Goal: Task Accomplishment & Management: Use online tool/utility

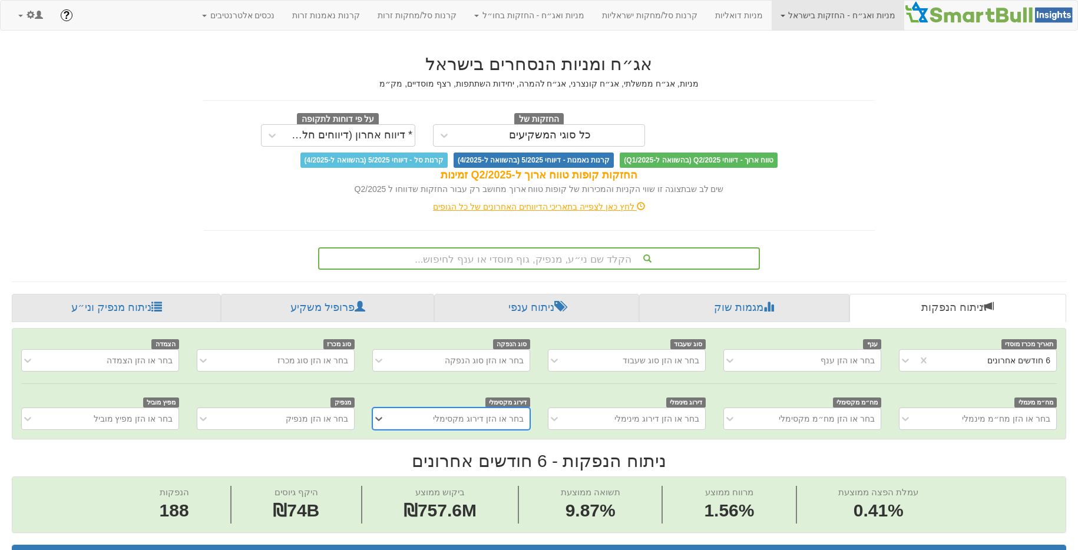
scroll to position [14, 0]
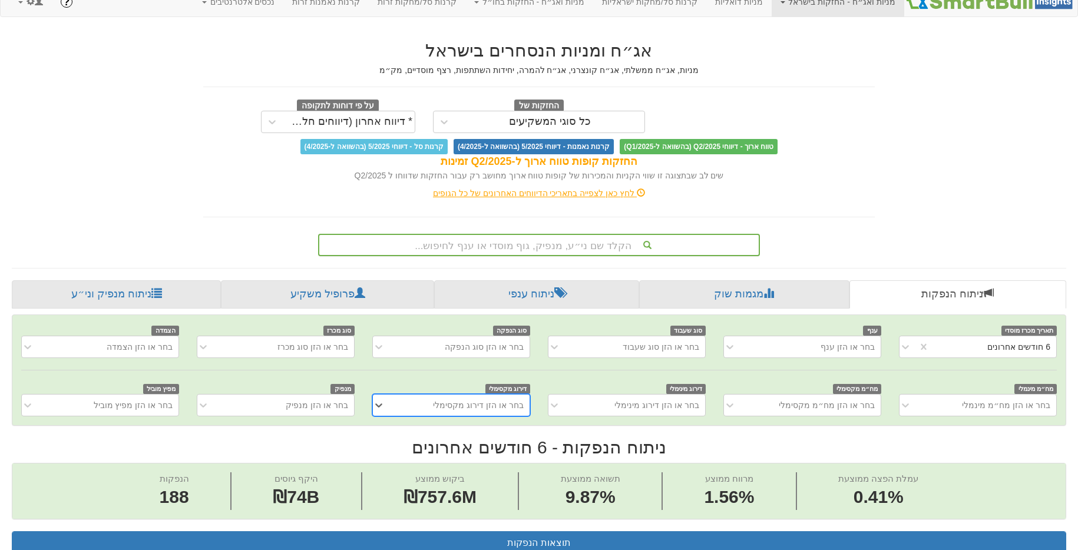
click at [532, 256] on div "הקלד שם ני״ע, מנפיק, גוף מוסדי או ענף לחיפוש..." at bounding box center [539, 245] width 442 height 22
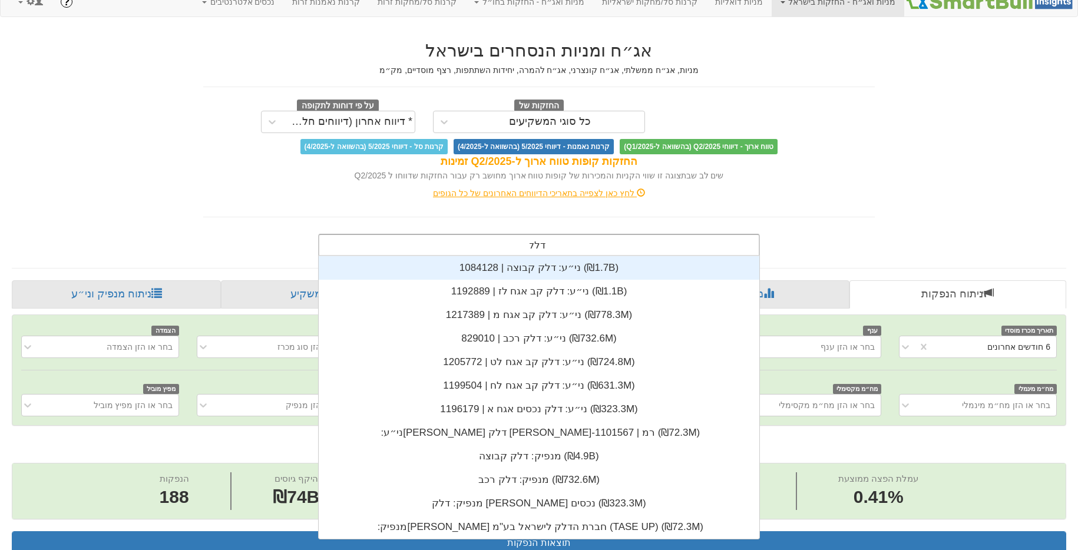
scroll to position [141, 0]
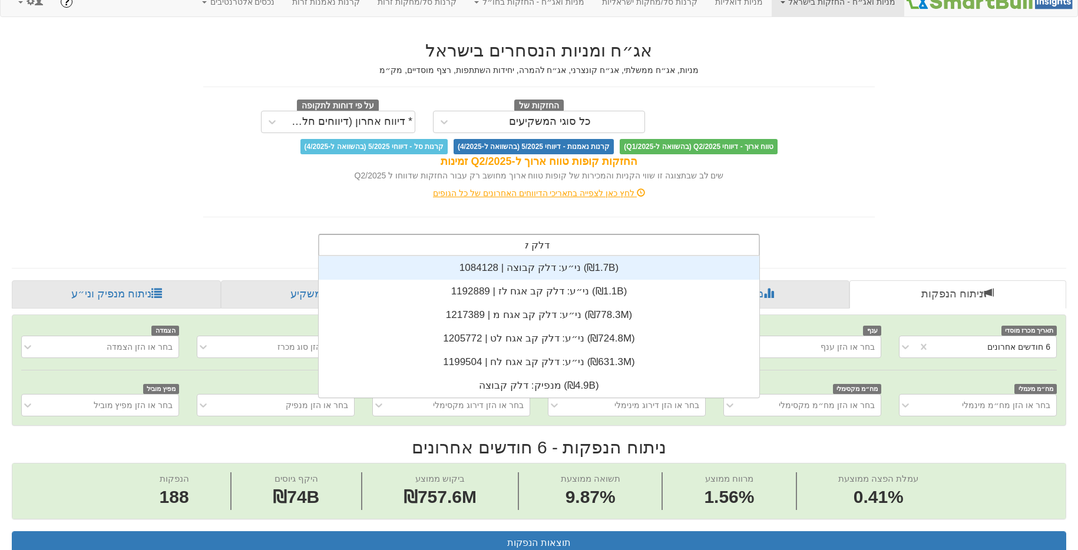
type input "דלק קב"
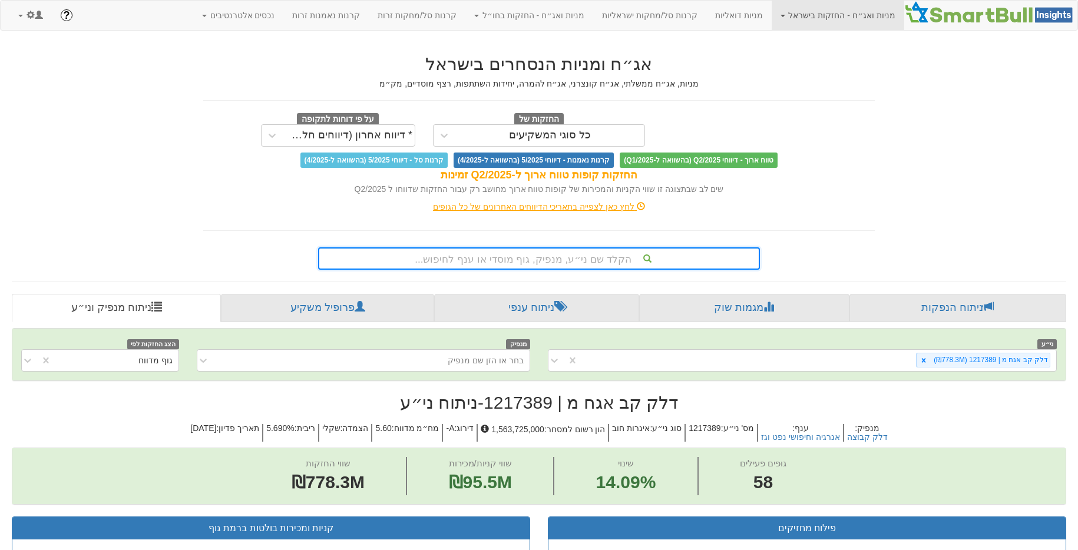
click at [512, 402] on h2 "דלק קב אגח מ | 1217389 - ניתוח ני״ע" at bounding box center [539, 402] width 1054 height 19
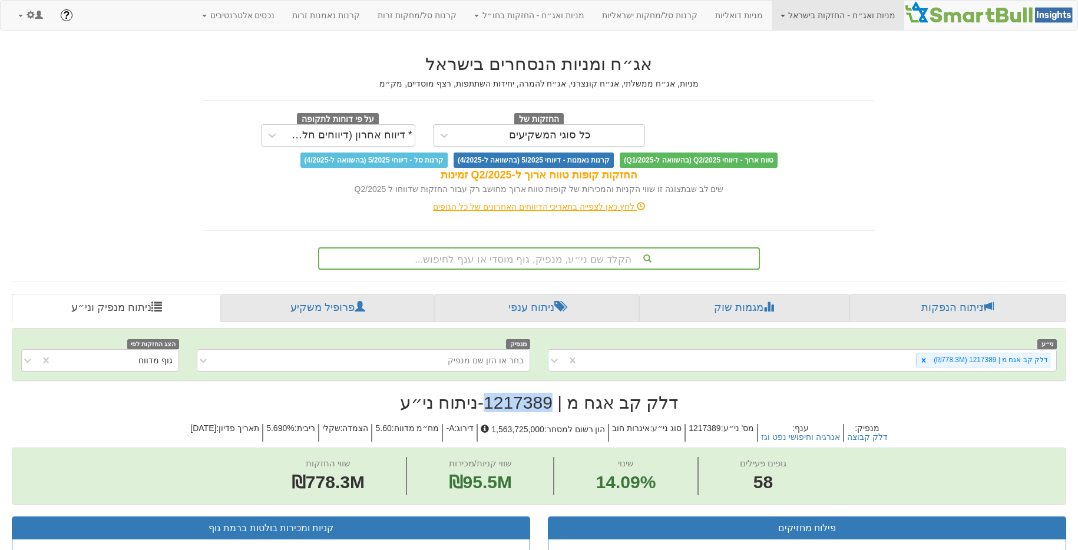
click at [512, 402] on h2 "דלק קב אגח מ | 1217389 - ניתוח ני״ע" at bounding box center [539, 402] width 1054 height 19
copy h2 "1217389"
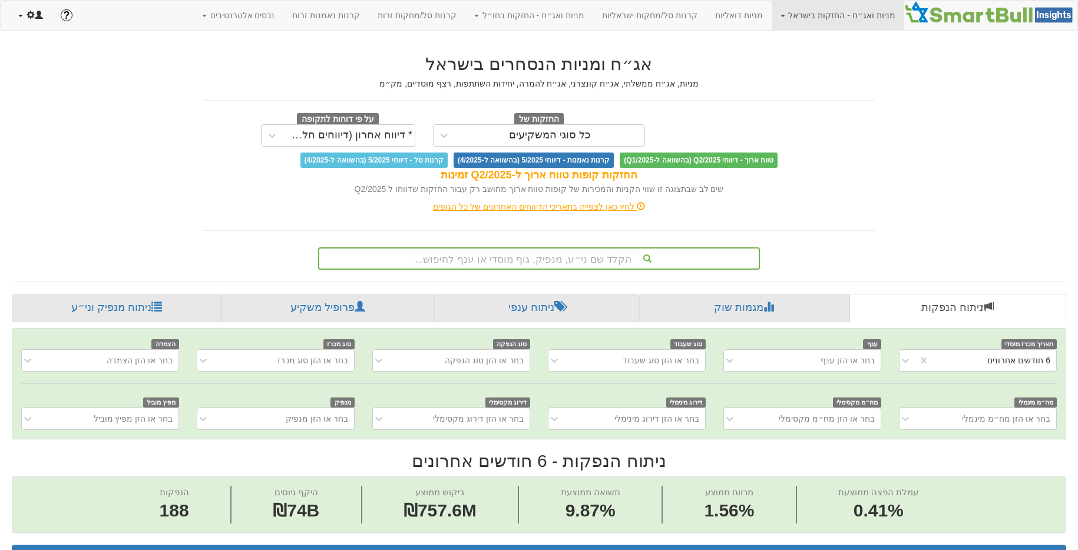
click at [31, 14] on span at bounding box center [31, 15] width 8 height 8
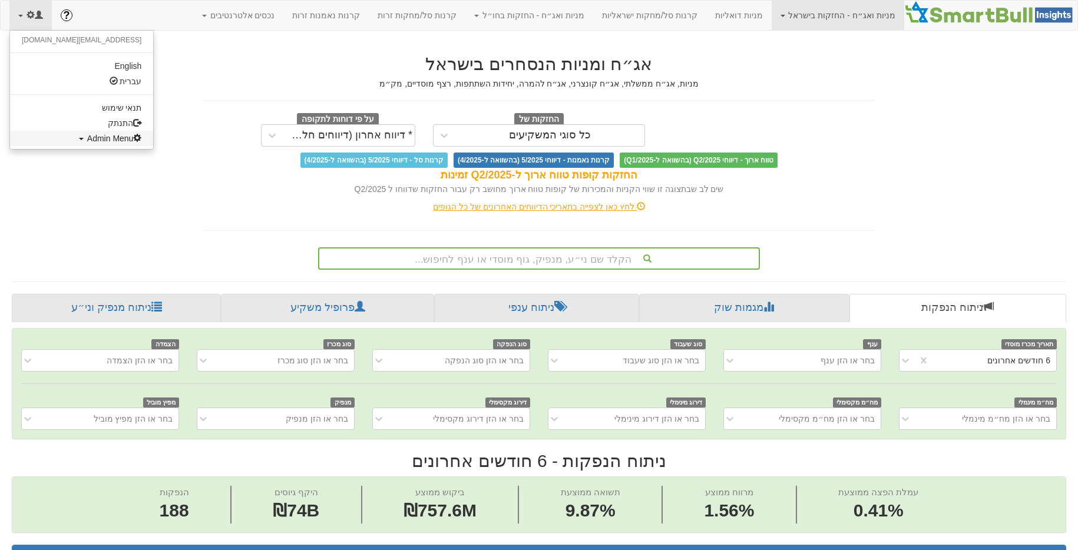
click at [67, 144] on link "Admin Menu" at bounding box center [81, 138] width 143 height 15
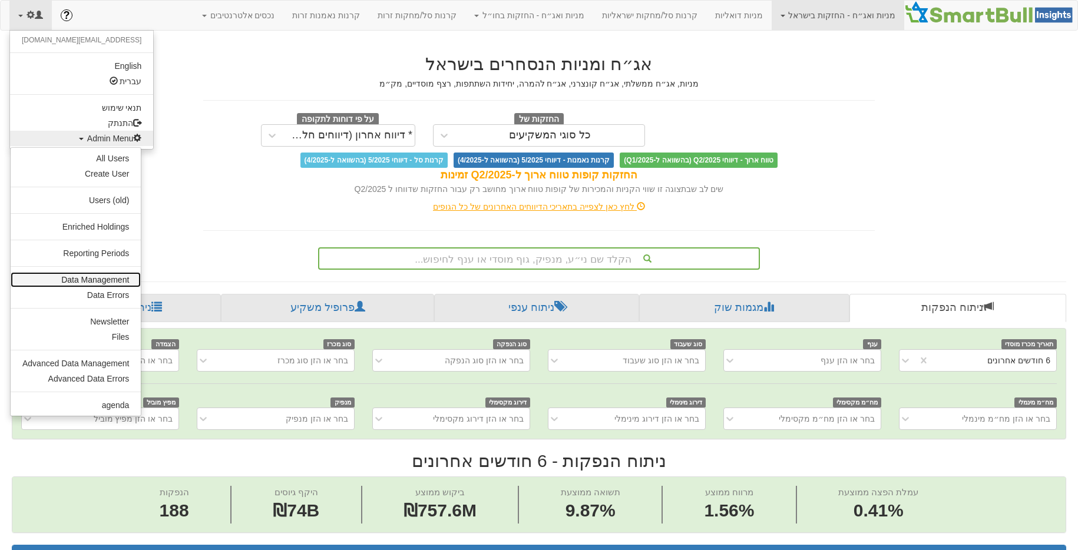
click at [85, 281] on link "Data Management" at bounding box center [76, 279] width 130 height 15
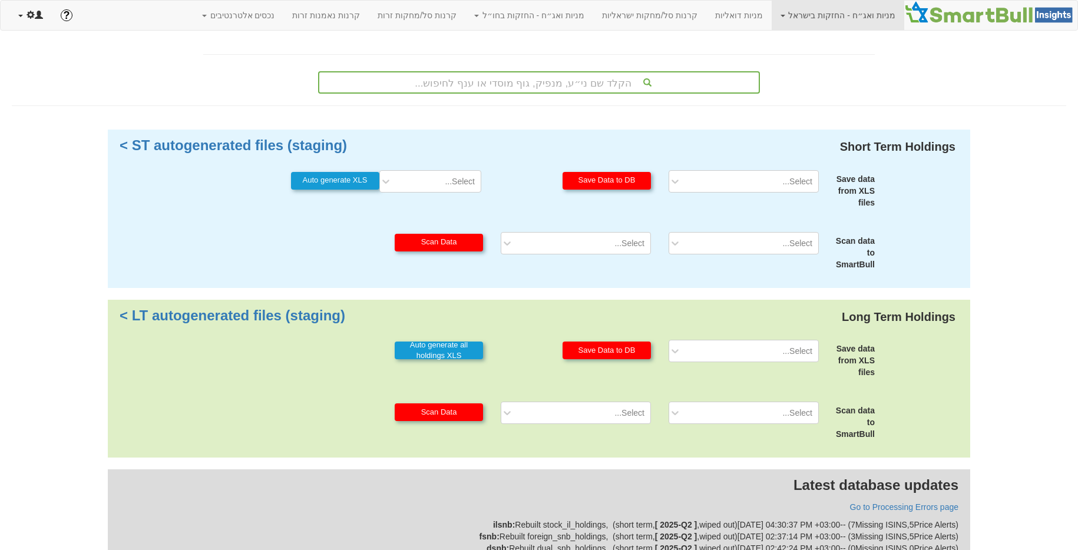
scroll to position [39, 0]
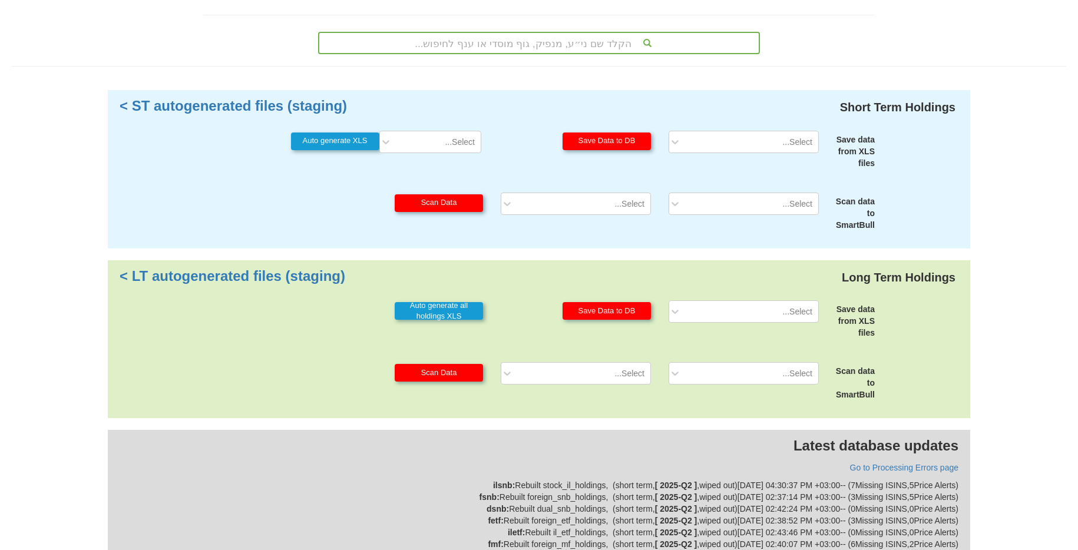
drag, startPoint x: 806, startPoint y: 318, endPoint x: 800, endPoint y: 325, distance: 9.6
click at [806, 318] on div "Select..." at bounding box center [752, 311] width 131 height 19
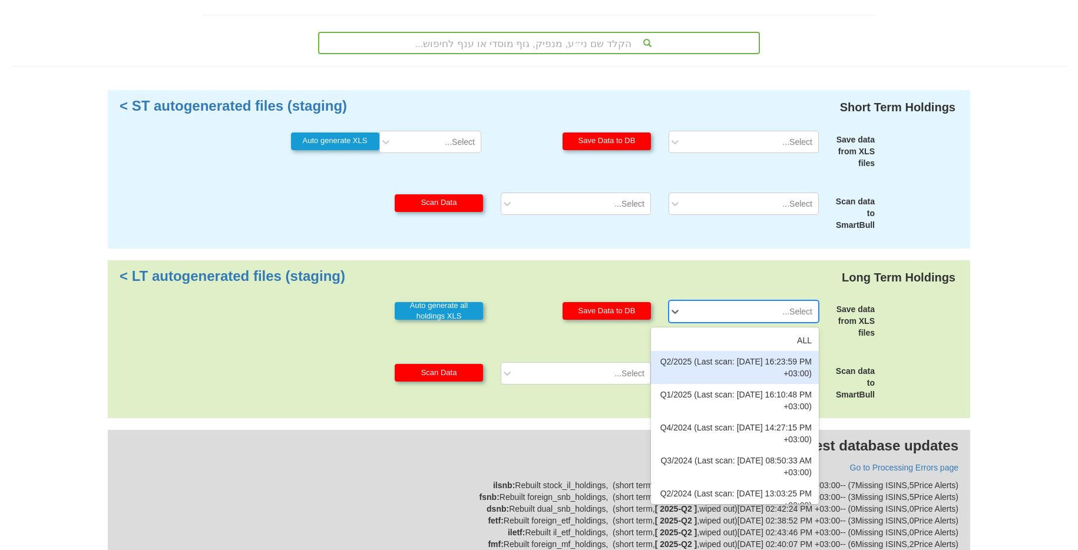
click at [768, 372] on div "Q2/2025 (Last scan: 31/08/2025 16:23:59 PM +03:00)" at bounding box center [735, 367] width 168 height 33
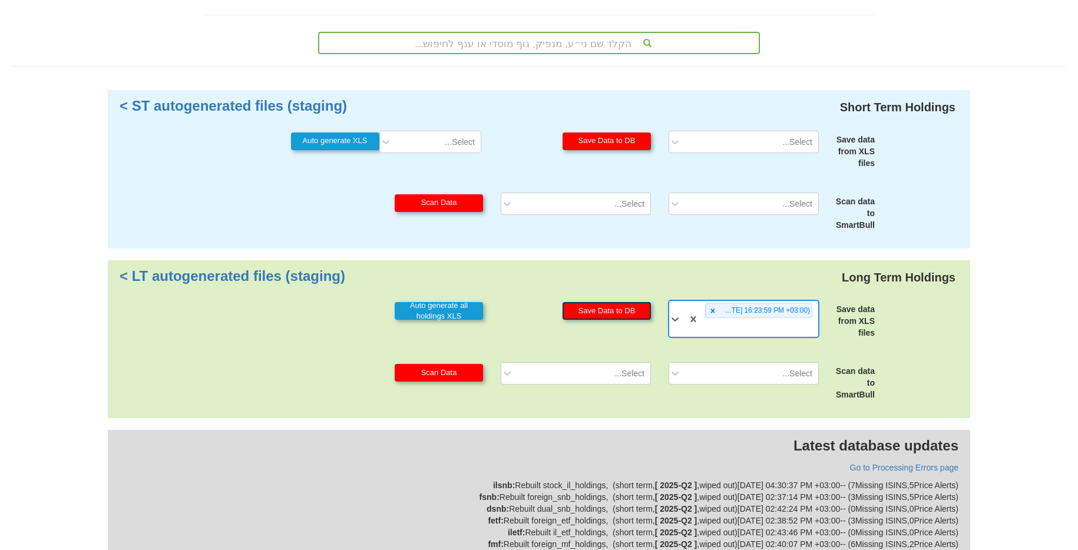
click at [638, 318] on button "Save Data to DB" at bounding box center [606, 311] width 88 height 18
drag, startPoint x: 628, startPoint y: 314, endPoint x: 666, endPoint y: 352, distance: 53.7
click at [628, 314] on button "Save Data to DB" at bounding box center [606, 311] width 88 height 18
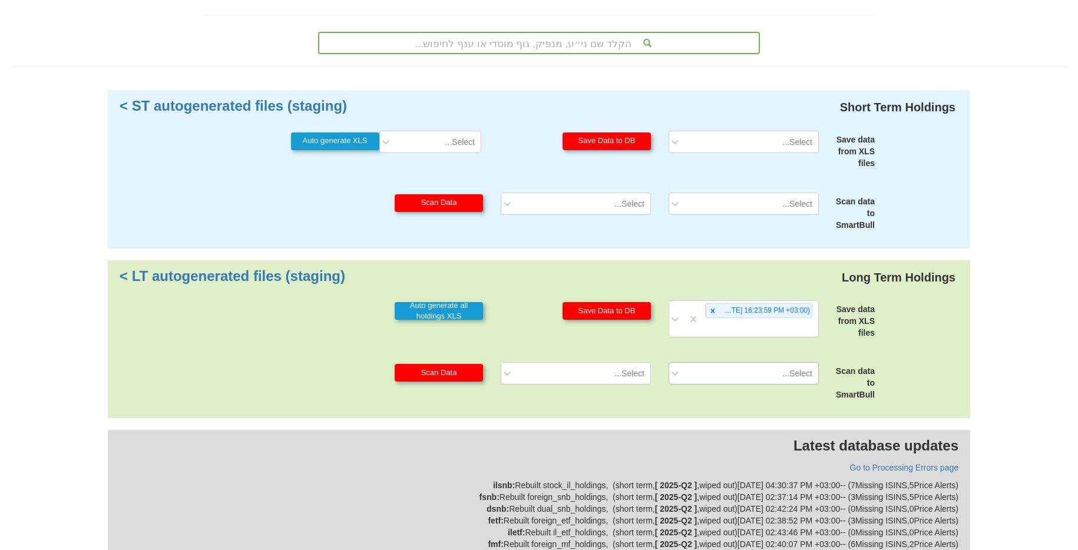
click at [689, 365] on div "Select..." at bounding box center [752, 373] width 131 height 19
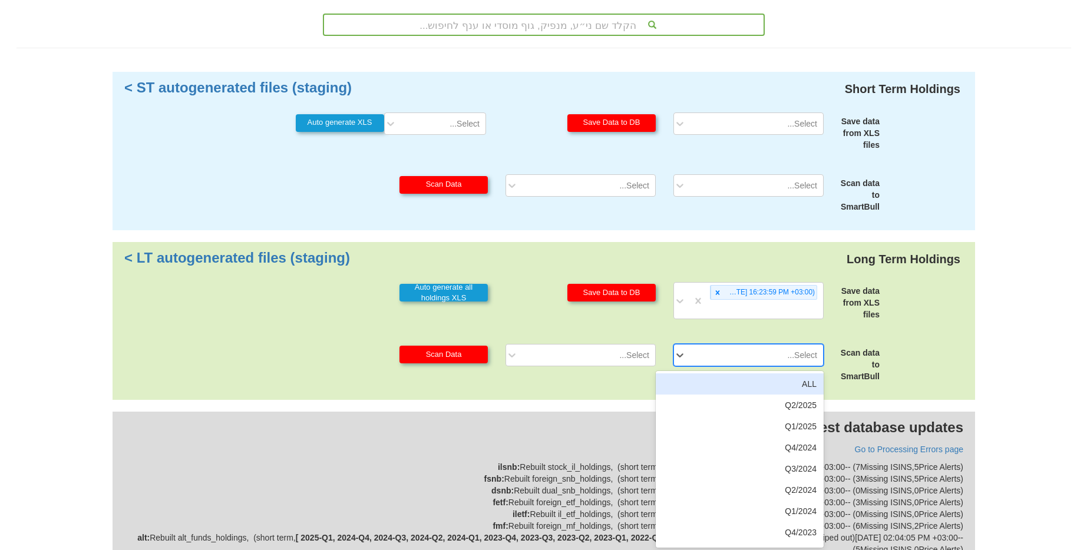
scroll to position [60, 0]
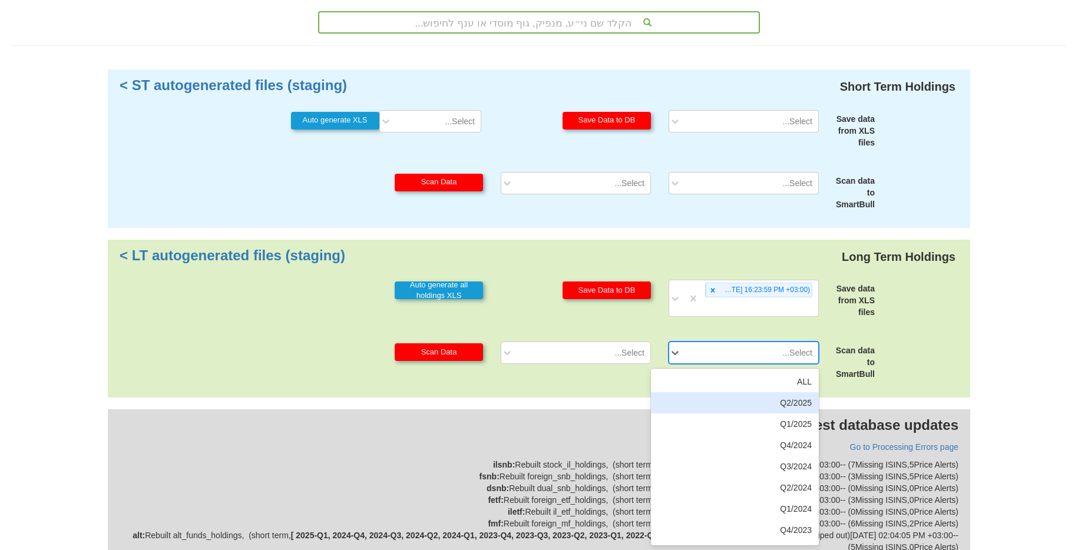
click at [744, 406] on div "Q2/2025" at bounding box center [735, 402] width 168 height 21
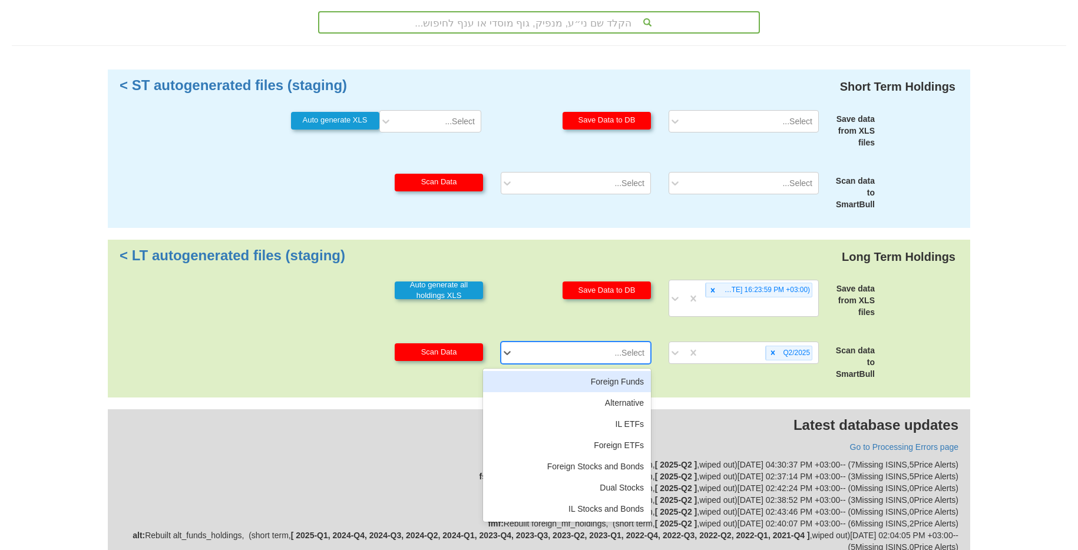
click at [596, 356] on div "Select..." at bounding box center [584, 352] width 131 height 19
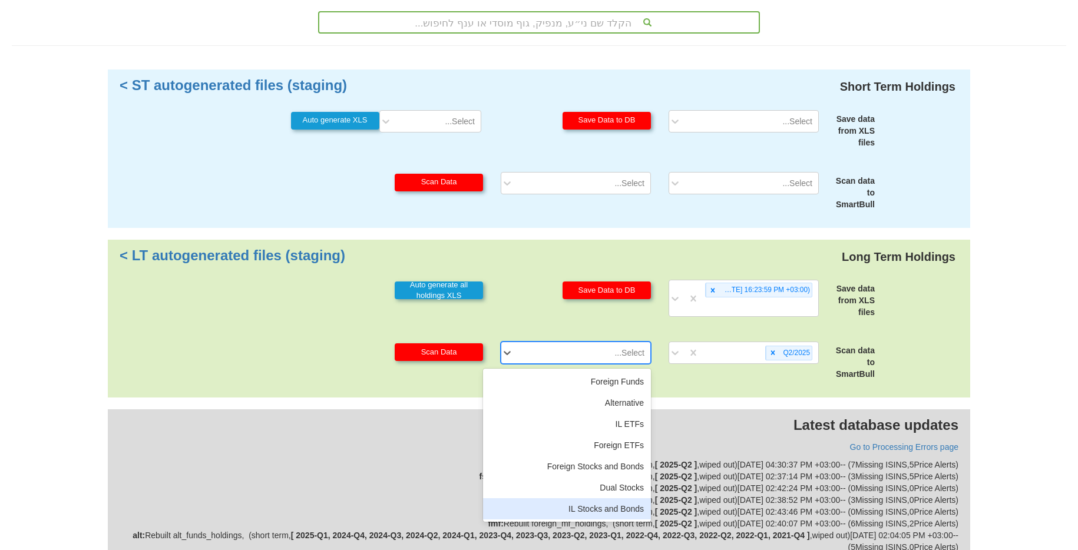
click at [595, 512] on div "IL Stocks and Bonds" at bounding box center [567, 508] width 168 height 21
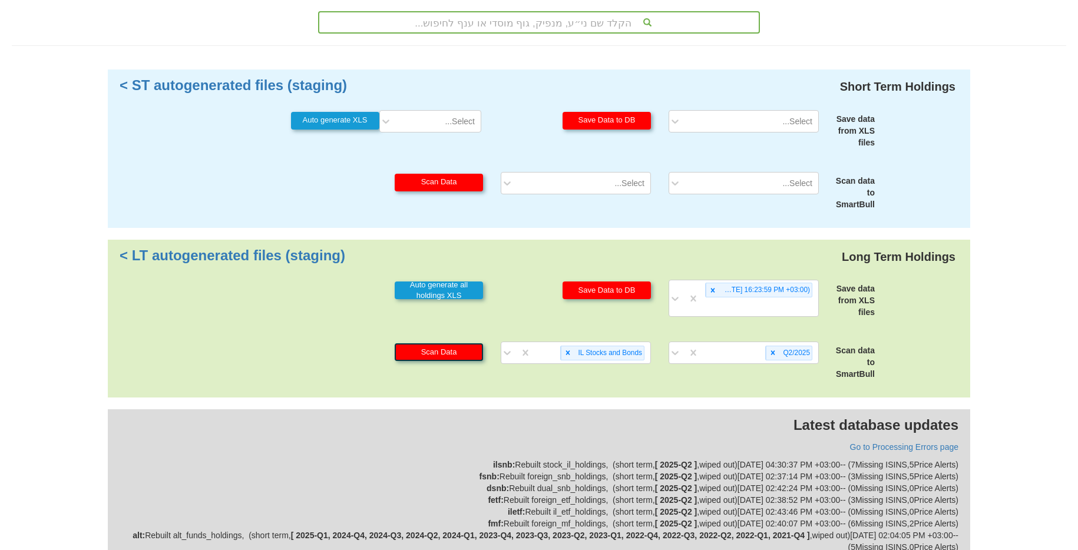
click at [448, 359] on button "Scan Data" at bounding box center [439, 352] width 88 height 18
click at [568, 356] on icon at bounding box center [568, 353] width 8 height 8
click at [767, 355] on div at bounding box center [773, 353] width 14 height 14
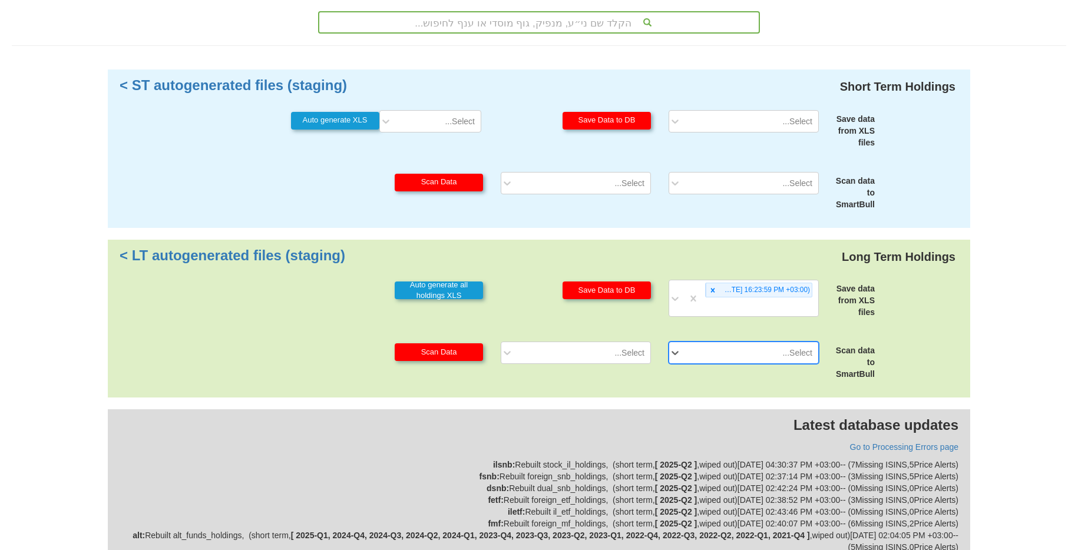
drag, startPoint x: 716, startPoint y: 293, endPoint x: 607, endPoint y: 230, distance: 125.1
click at [716, 293] on icon at bounding box center [713, 290] width 8 height 8
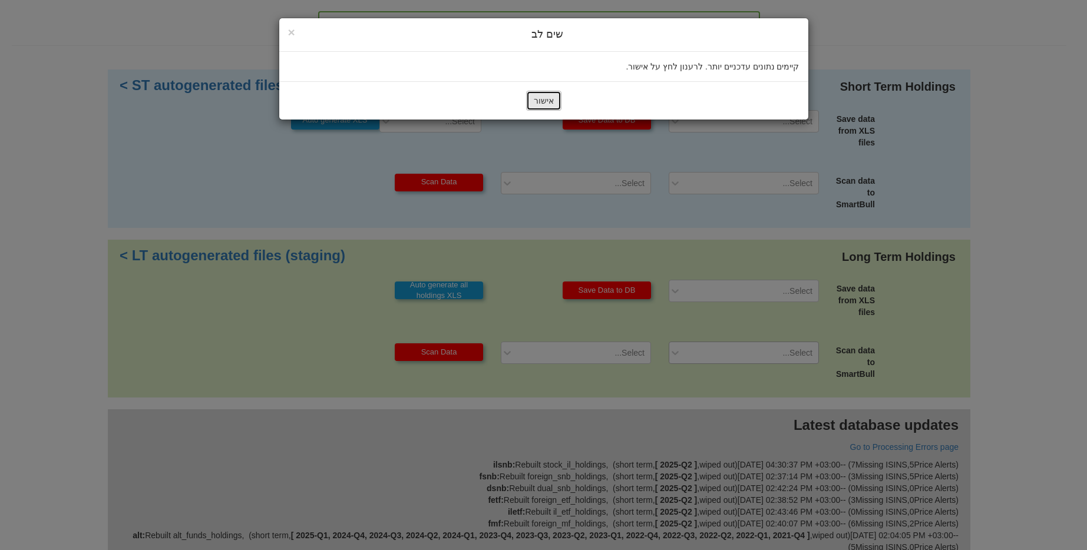
click at [545, 105] on button "אישור" at bounding box center [543, 101] width 35 height 20
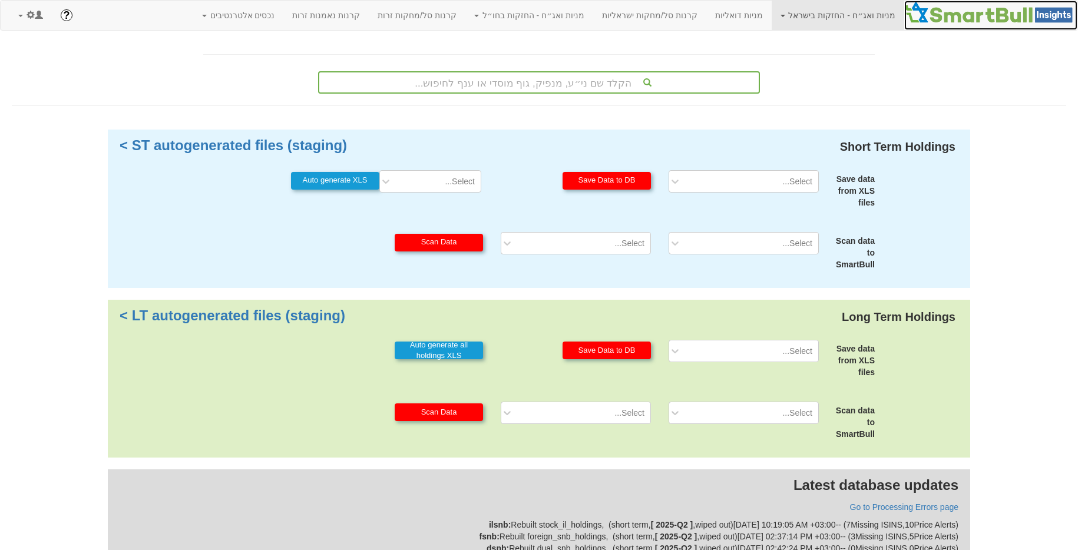
click at [1001, 18] on img at bounding box center [990, 13] width 173 height 24
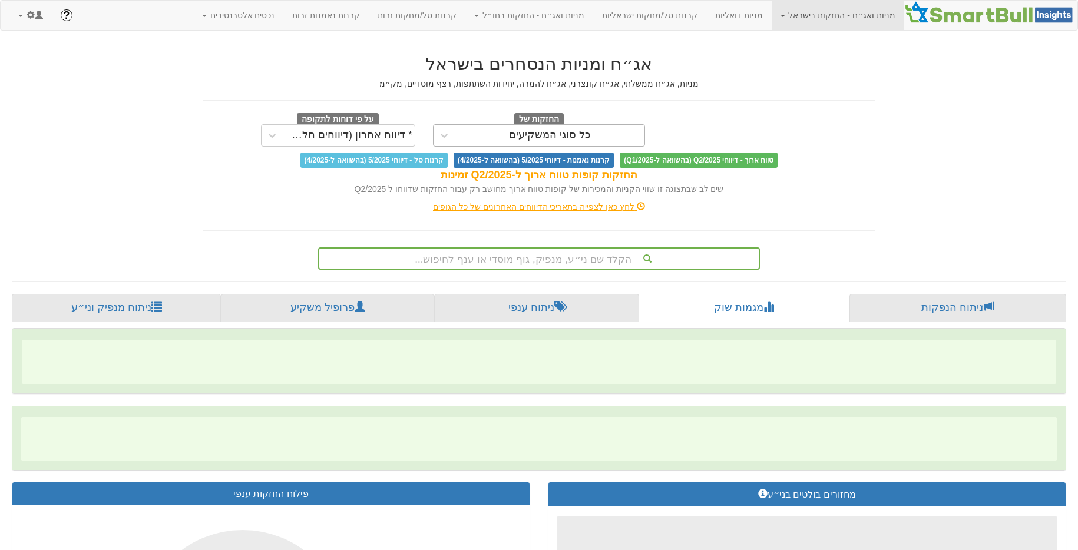
click at [572, 138] on div "כל סוגי המשקיעים" at bounding box center [550, 136] width 82 height 12
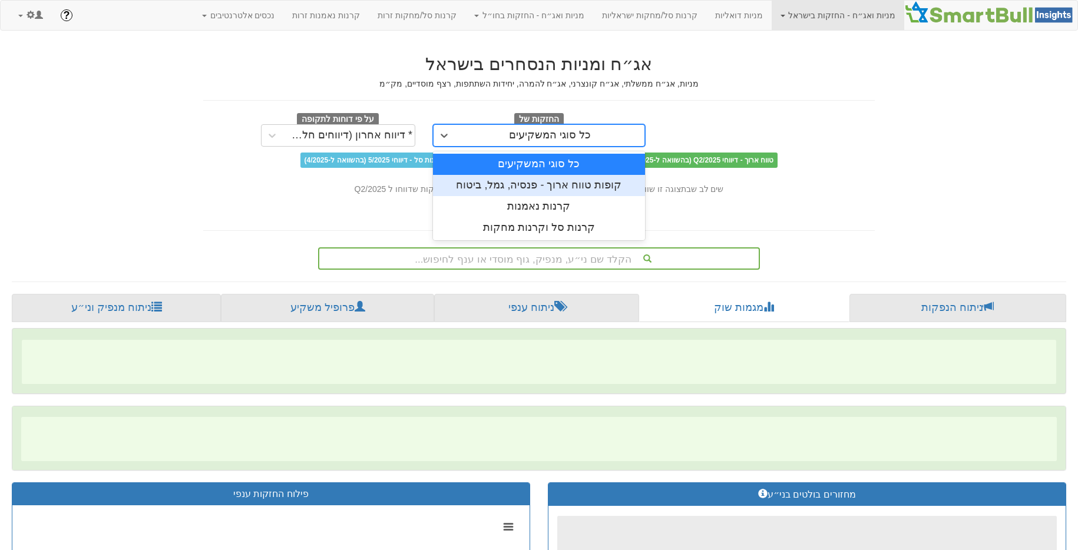
click at [575, 182] on div "קופות טווח ארוך - פנסיה, גמל, ביטוח" at bounding box center [539, 185] width 212 height 21
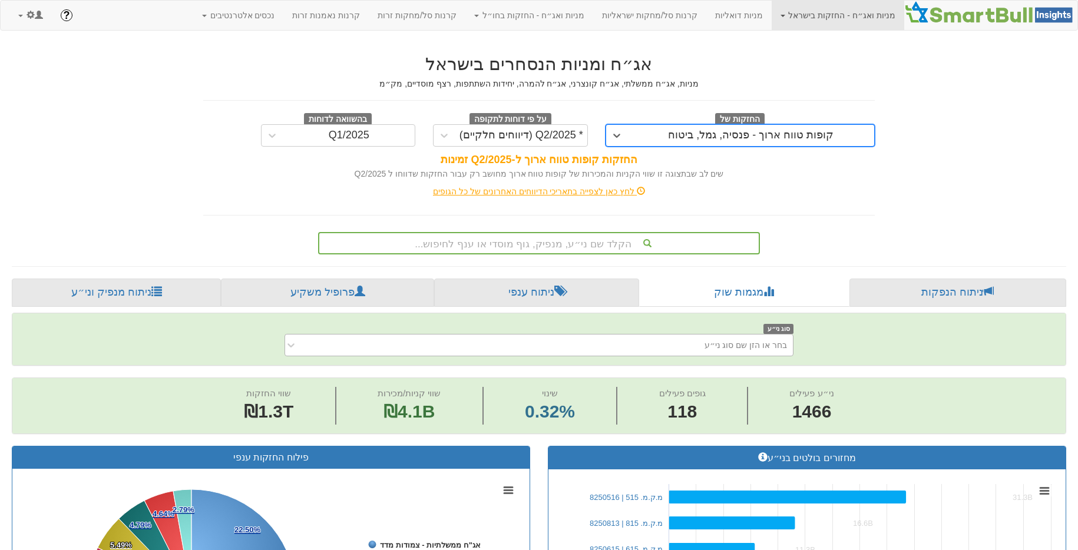
click at [495, 336] on div "בחר או הזן שם סוג ני״ע" at bounding box center [547, 345] width 489 height 19
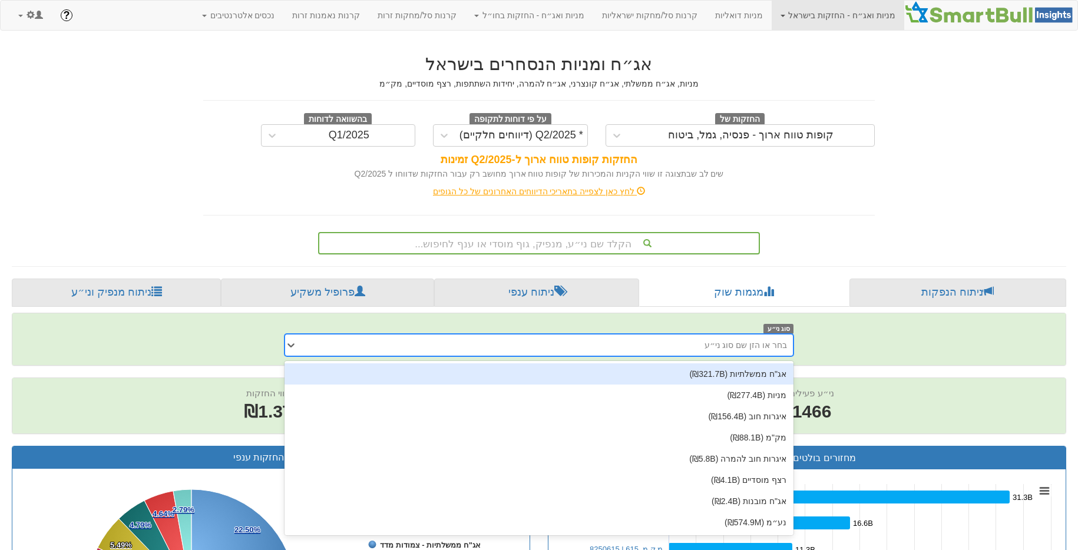
click at [577, 240] on div "הקלד שם ני״ע, מנפיק, גוף מוסדי או ענף לחיפוש..." at bounding box center [538, 243] width 439 height 20
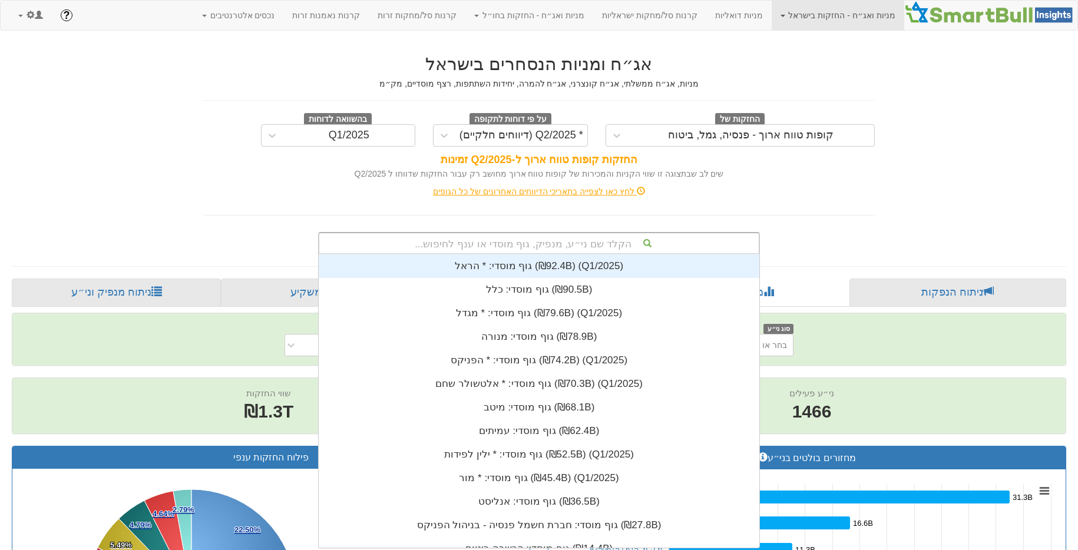
scroll to position [293, 0]
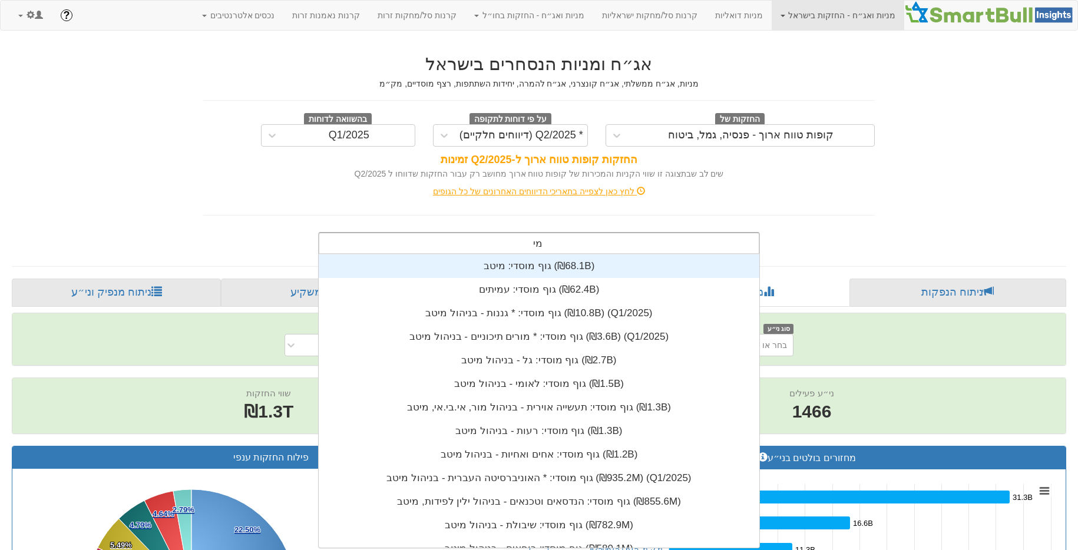
type input "מיטב"
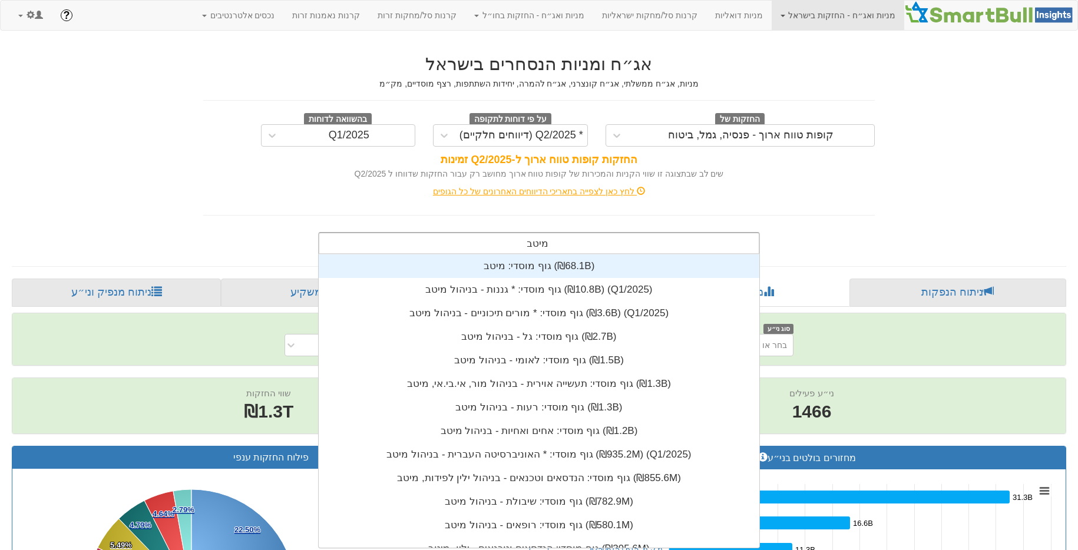
click at [582, 264] on div "גוף מוסדי: ‏מיטב ‎(₪68.1B)‎" at bounding box center [539, 266] width 441 height 24
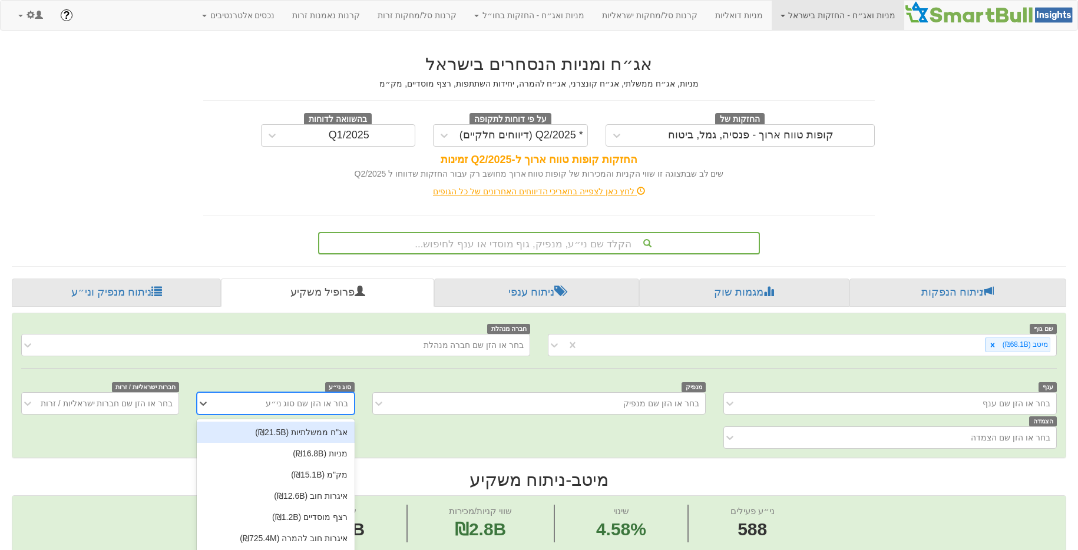
click at [270, 412] on div "option אג"ח ממשלתיות (₪21.5B) focused, 1 of 8. 8 results available. Use Up and …" at bounding box center [276, 403] width 158 height 22
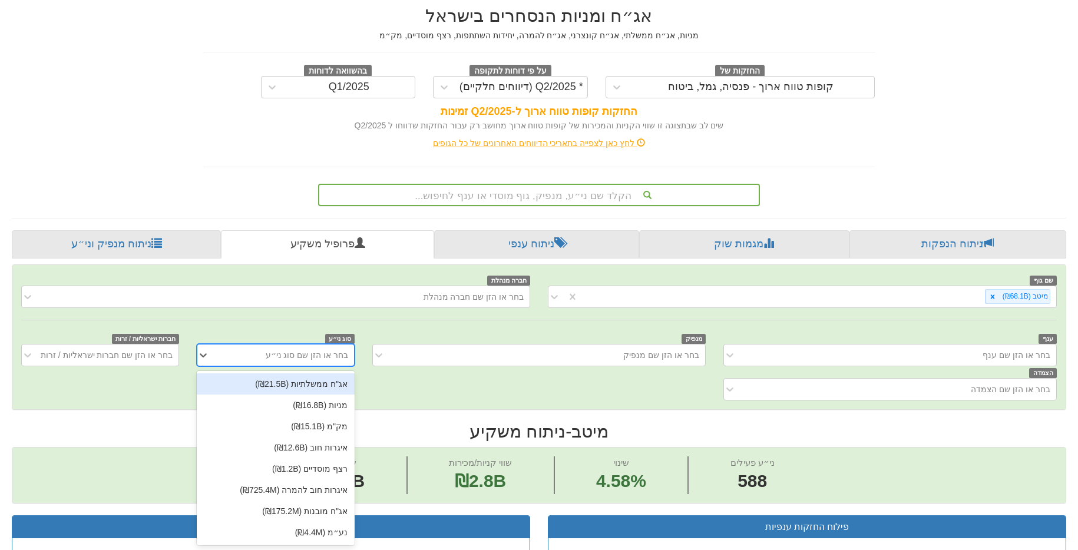
click at [323, 389] on div "אג"ח ממשלתיות (₪21.5B)" at bounding box center [276, 383] width 158 height 21
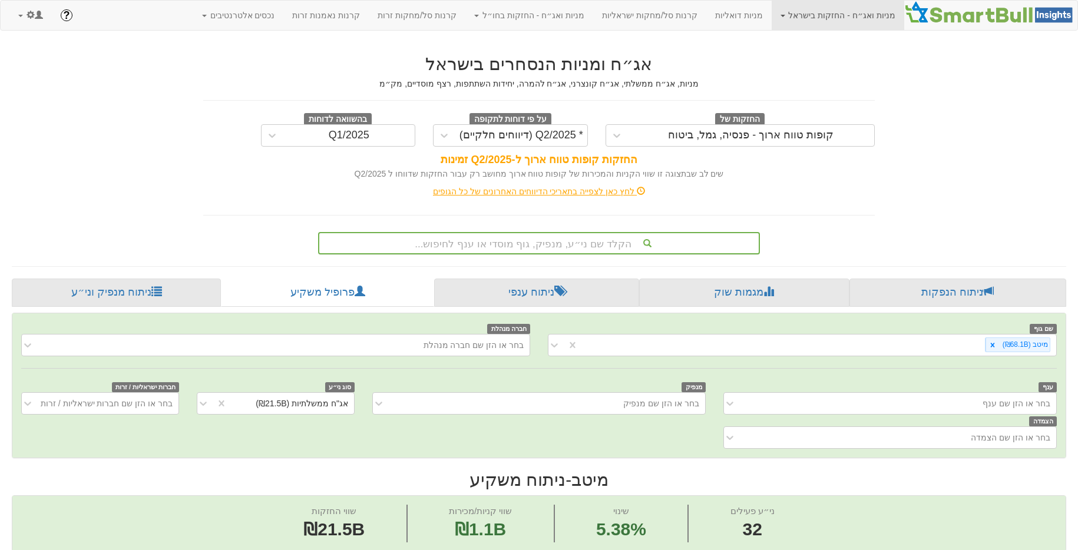
scroll to position [47, 0]
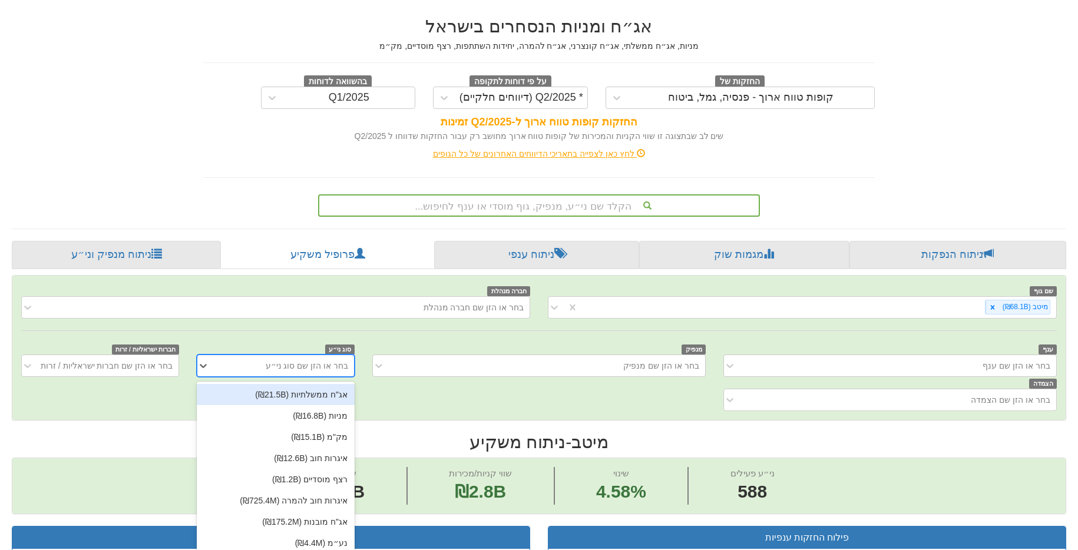
click at [286, 377] on div "option אג"ח ממשלתיות (₪21.5B), selected. option אג"ח ממשלתיות (₪21.5B) focused,…" at bounding box center [276, 366] width 158 height 22
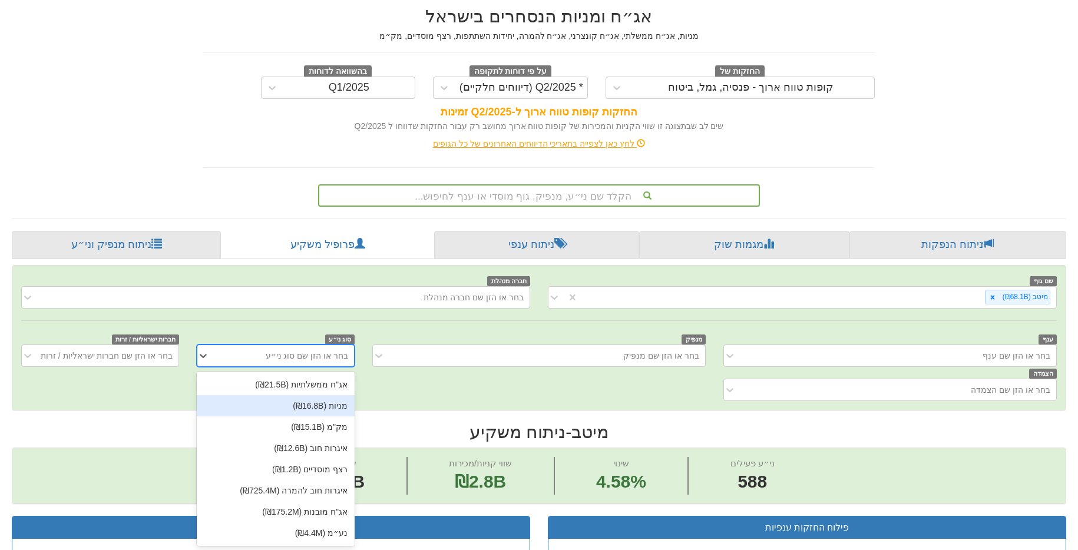
scroll to position [48, 0]
click at [309, 448] on div "איגרות חוב (₪12.6B)" at bounding box center [276, 447] width 158 height 21
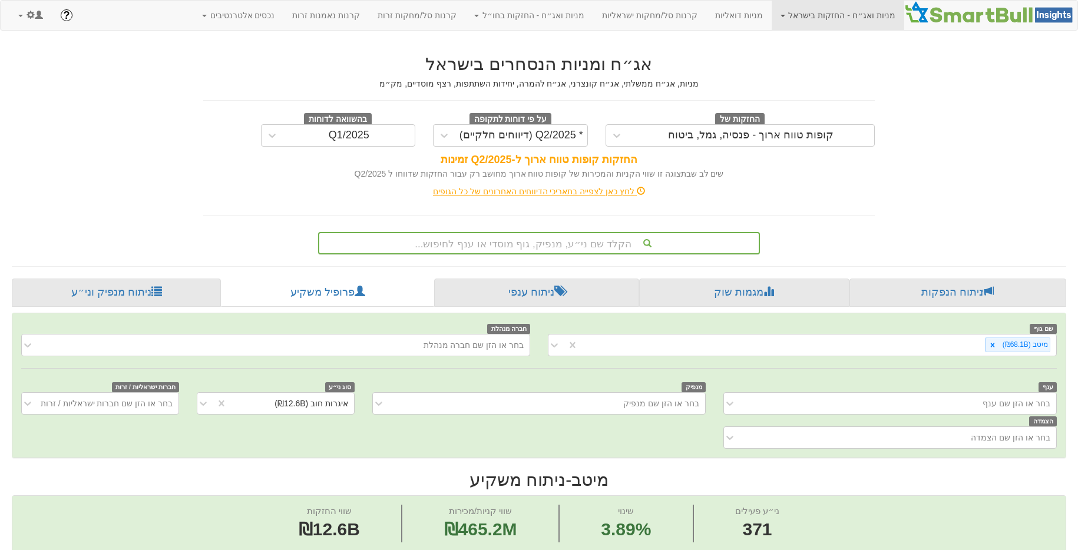
click at [582, 244] on div "הקלד שם ני״ע, מנפיק, גוף מוסדי או ענף לחיפוש..." at bounding box center [538, 243] width 439 height 20
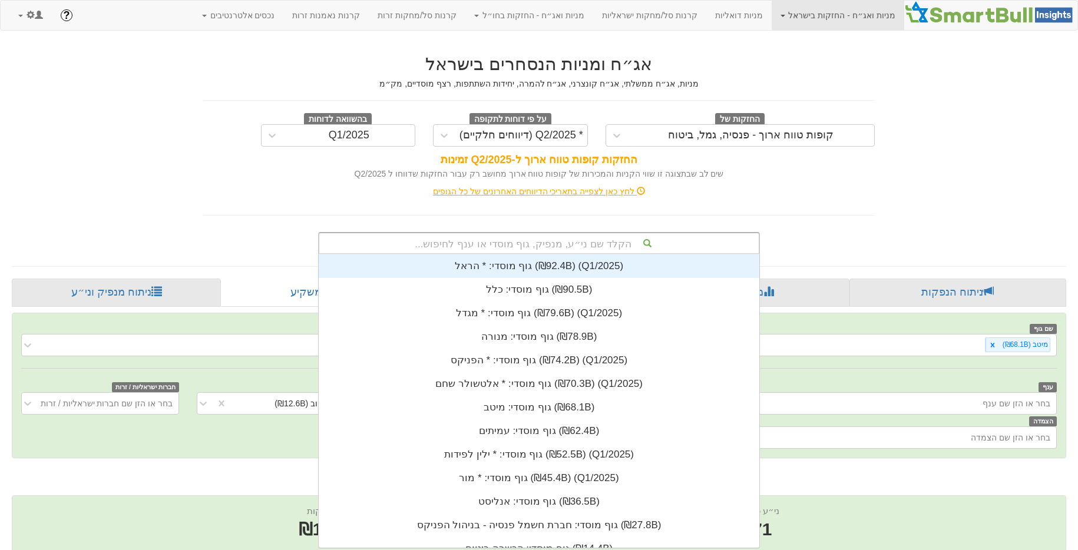
scroll to position [293, 0]
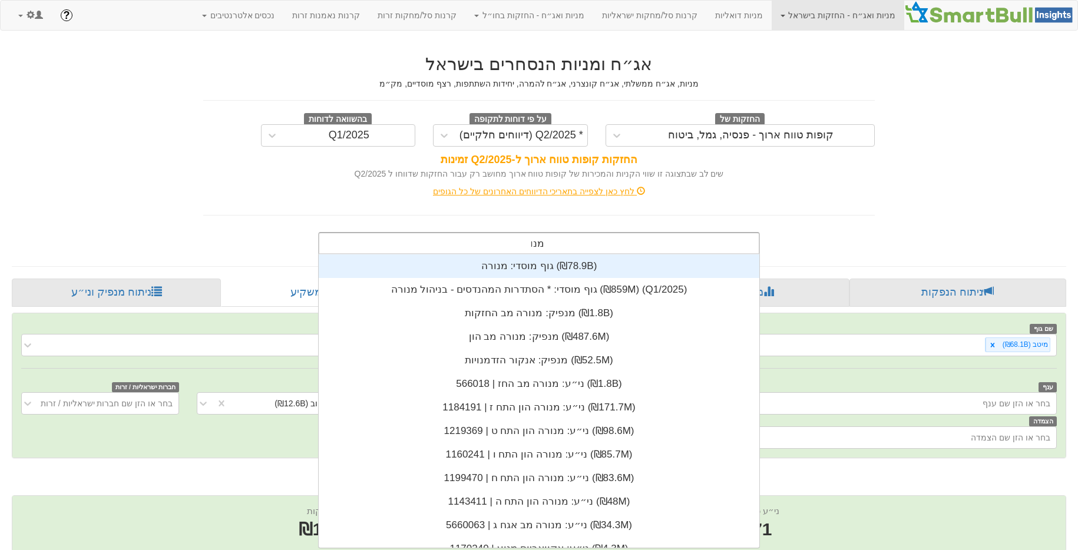
type input "מנורה"
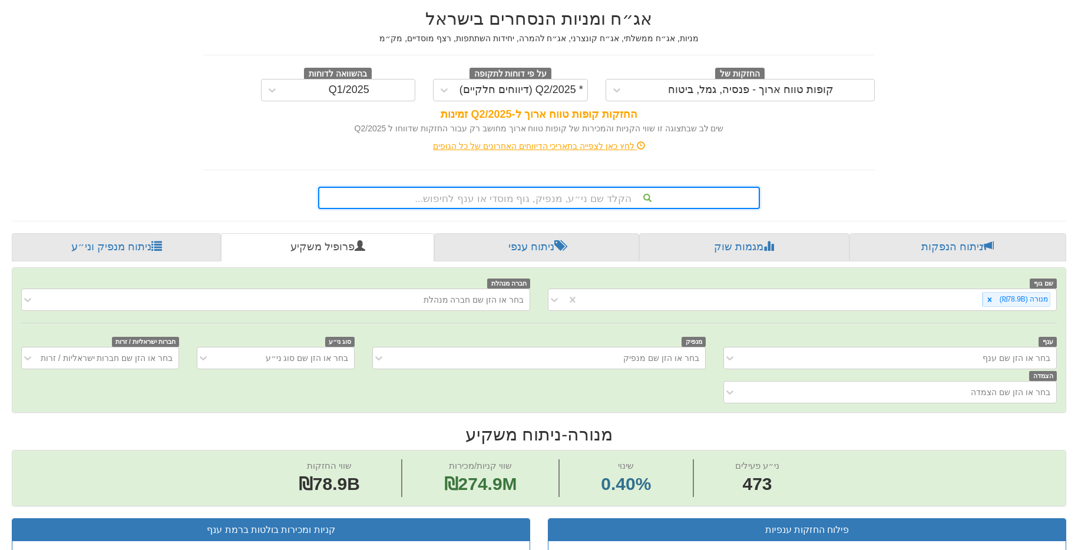
scroll to position [219, 0]
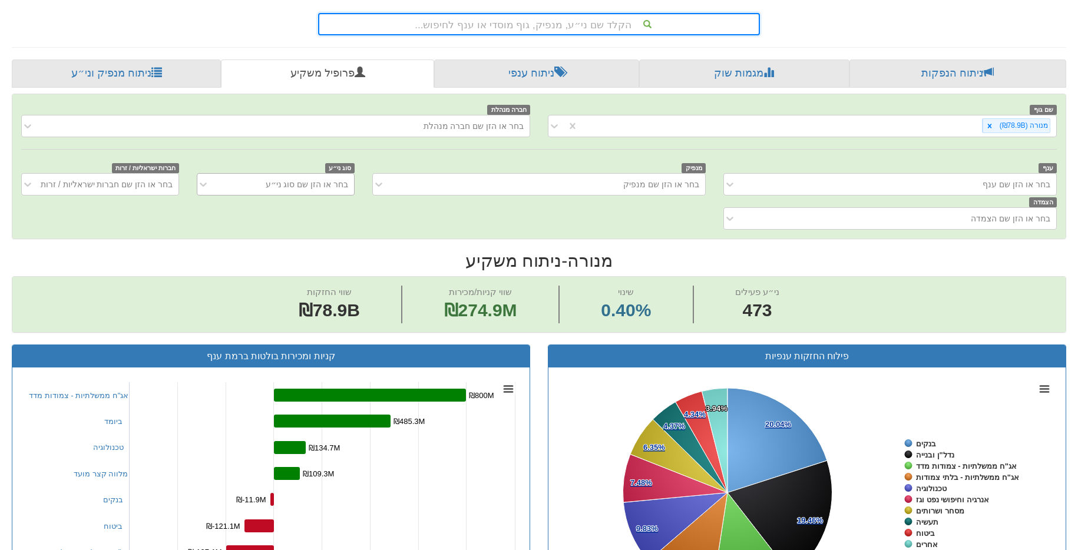
click at [332, 187] on div "בחר או הזן שם סוג ני״ע" at bounding box center [307, 184] width 82 height 12
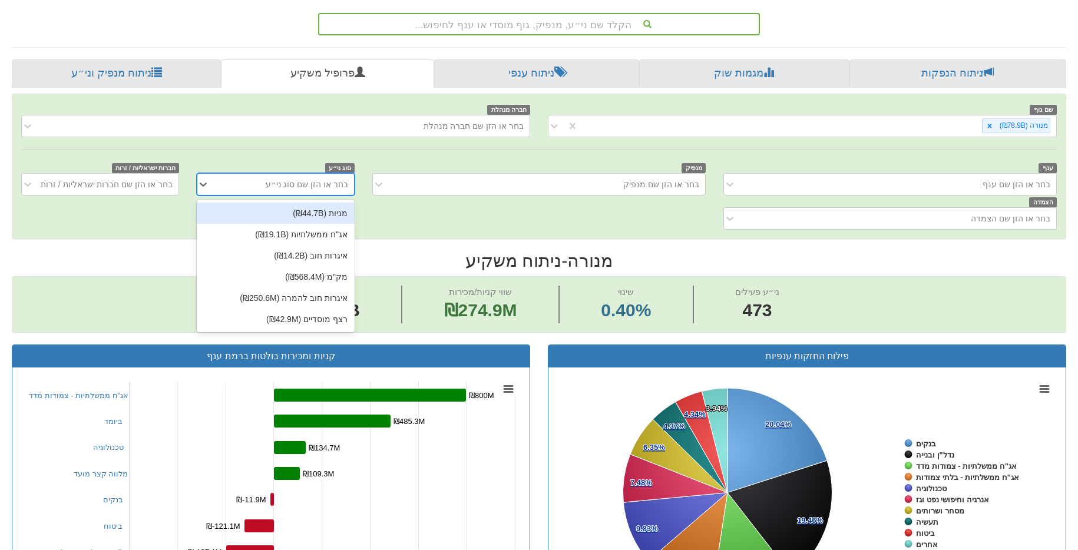
click at [326, 208] on div "מניות (₪44.7B)" at bounding box center [276, 213] width 158 height 21
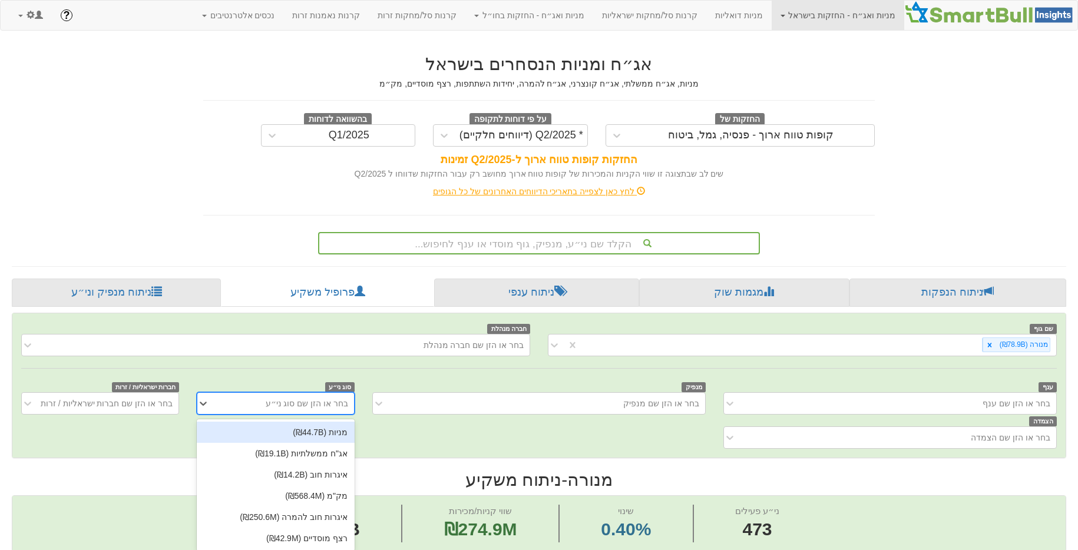
click at [237, 398] on div "בחר או הזן שם סוג ני״ע" at bounding box center [285, 403] width 138 height 19
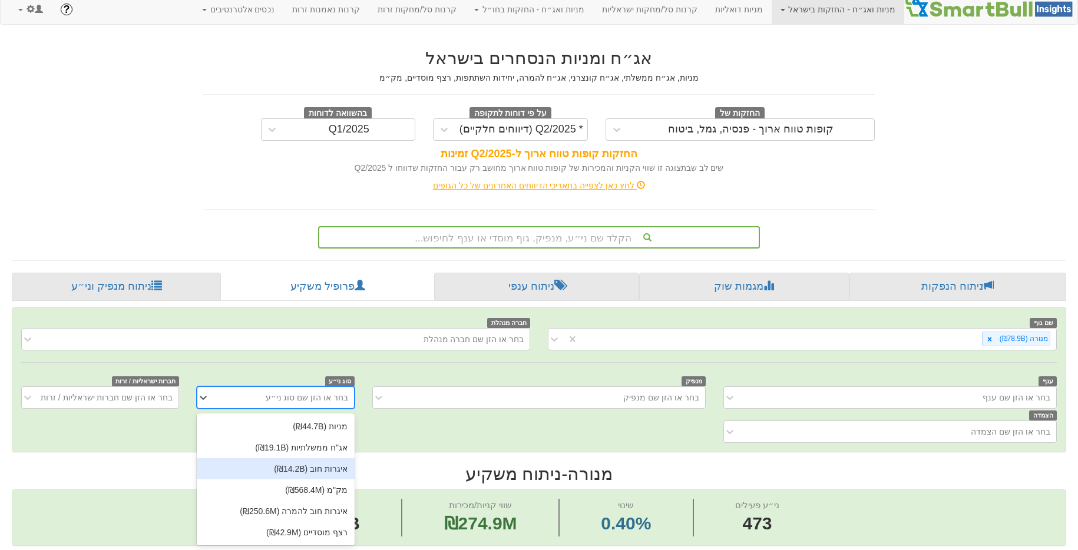
click at [337, 474] on div "איגרות חוב (₪14.2B)" at bounding box center [276, 468] width 158 height 21
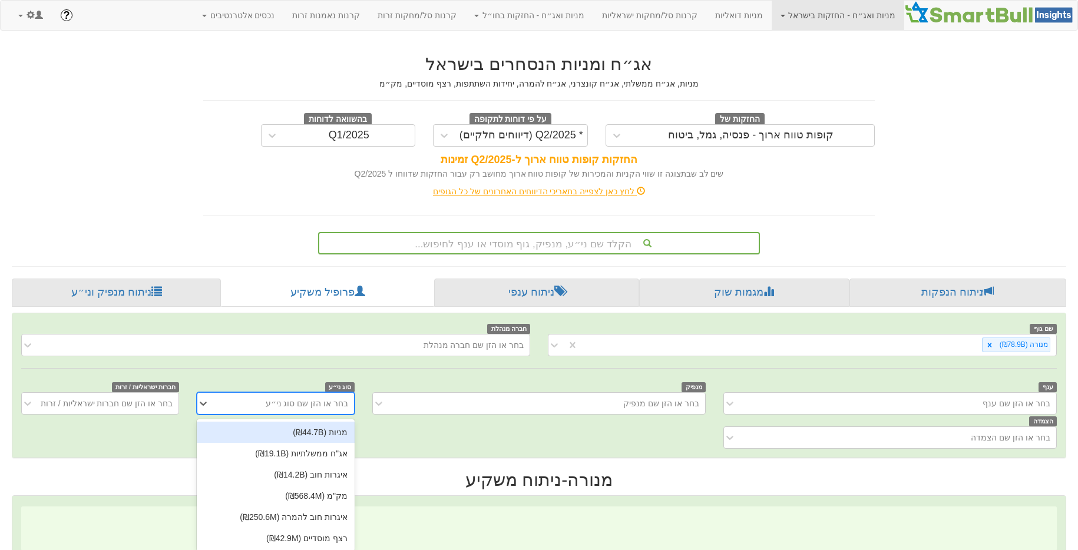
click at [238, 403] on div "בחר או הזן שם סוג ני״ע" at bounding box center [285, 403] width 138 height 19
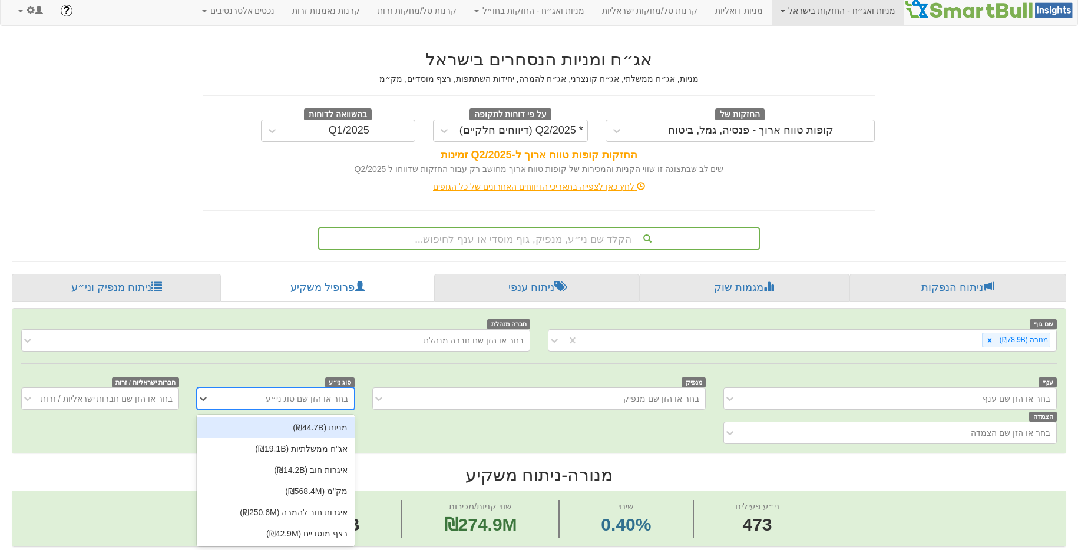
scroll to position [6, 0]
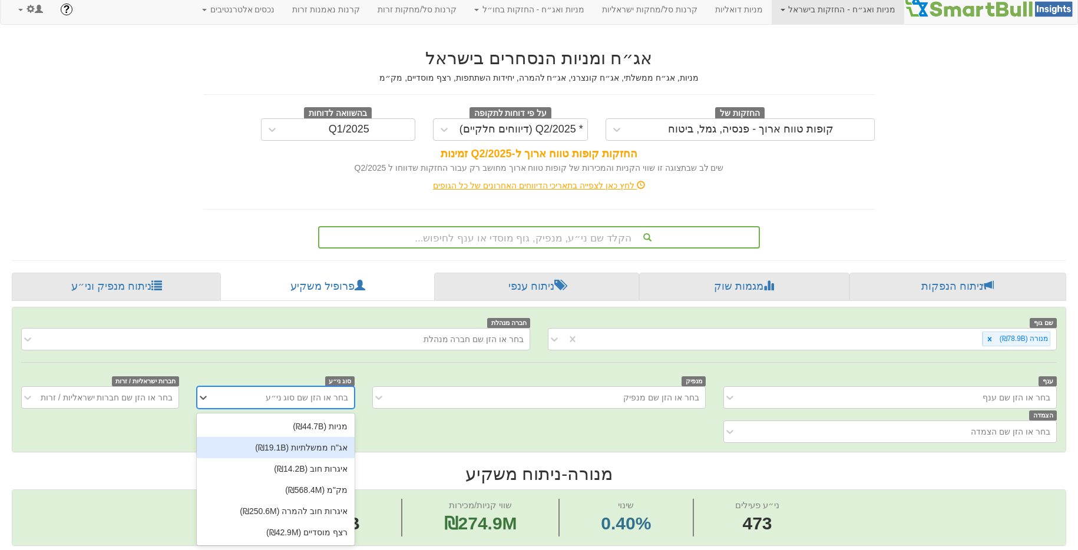
click at [336, 452] on div "אג"ח ממשלתיות (₪19.1B)" at bounding box center [276, 447] width 158 height 21
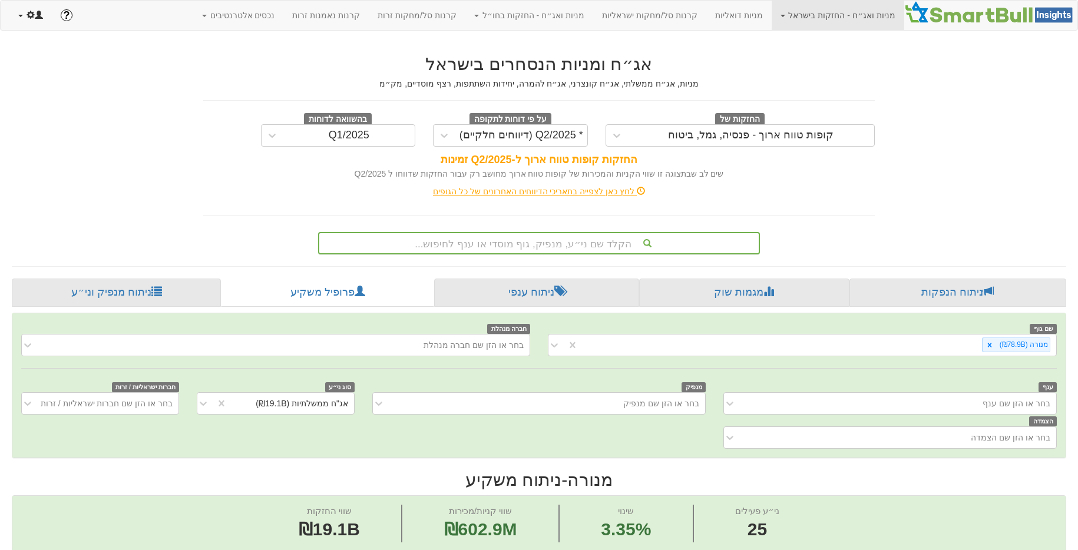
click at [32, 22] on link at bounding box center [30, 15] width 42 height 29
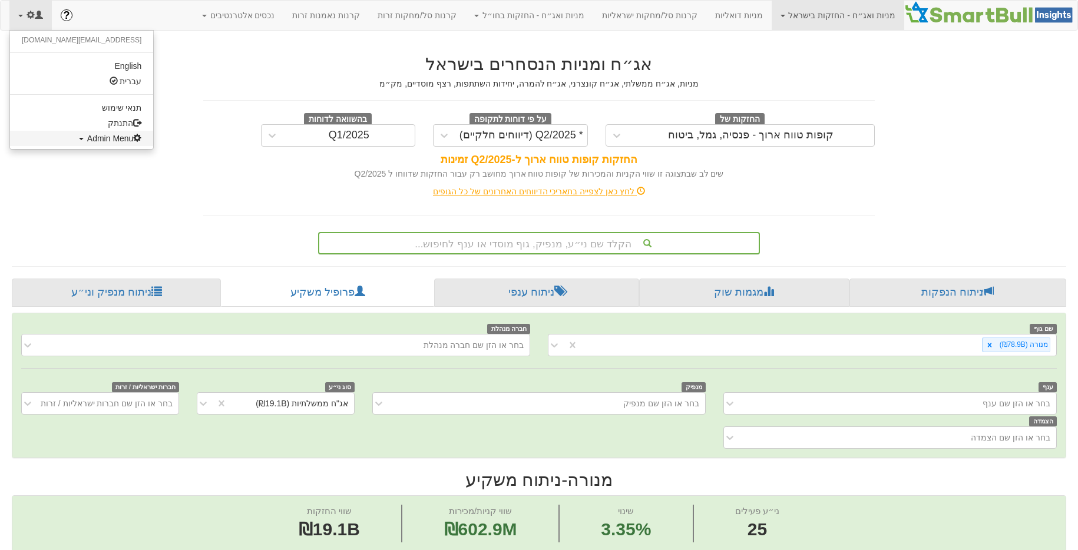
click at [54, 145] on link "Admin Menu" at bounding box center [81, 138] width 143 height 15
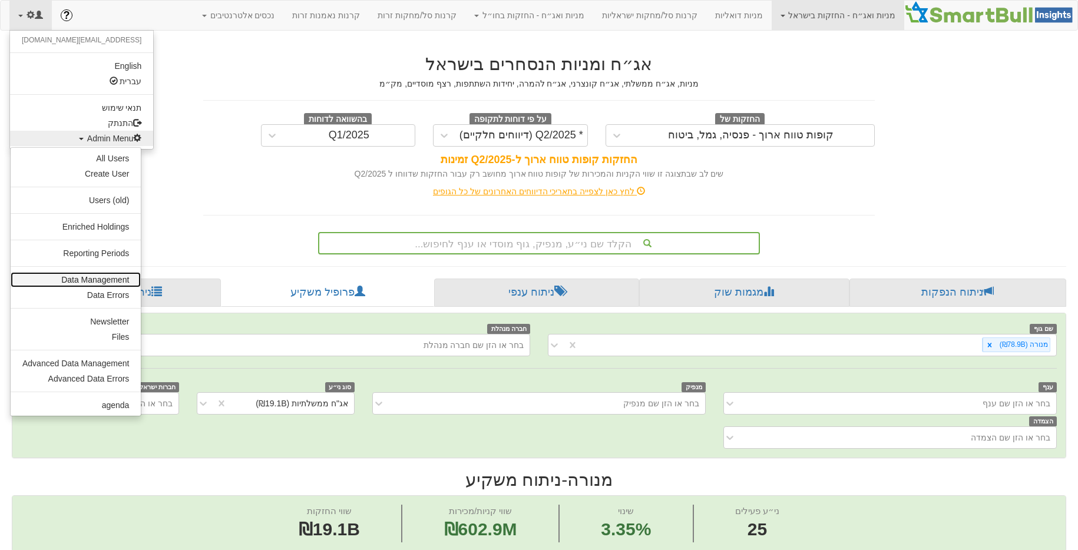
click at [94, 283] on link "Data Management" at bounding box center [76, 279] width 130 height 15
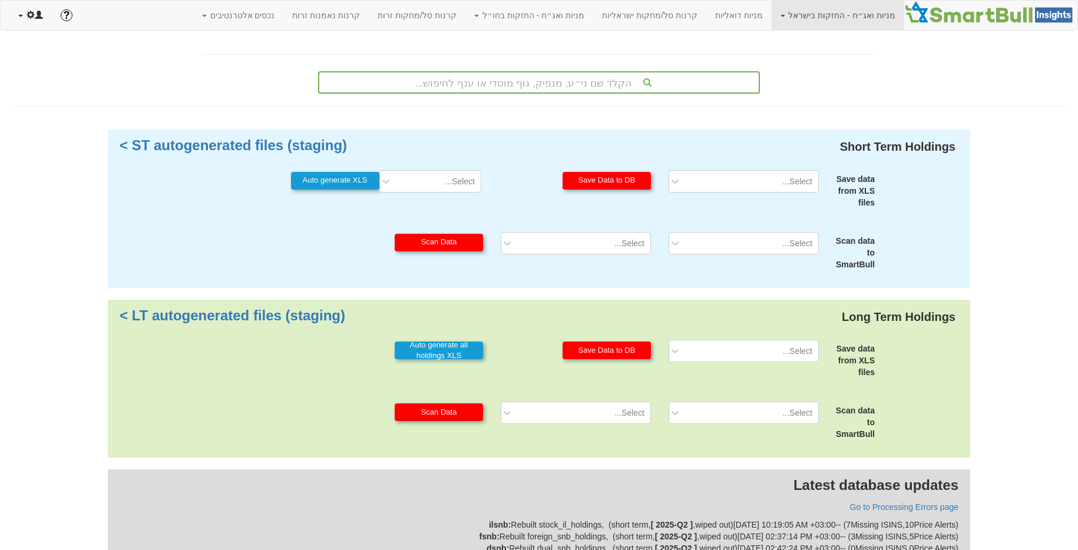
click at [29, 21] on link at bounding box center [30, 15] width 42 height 29
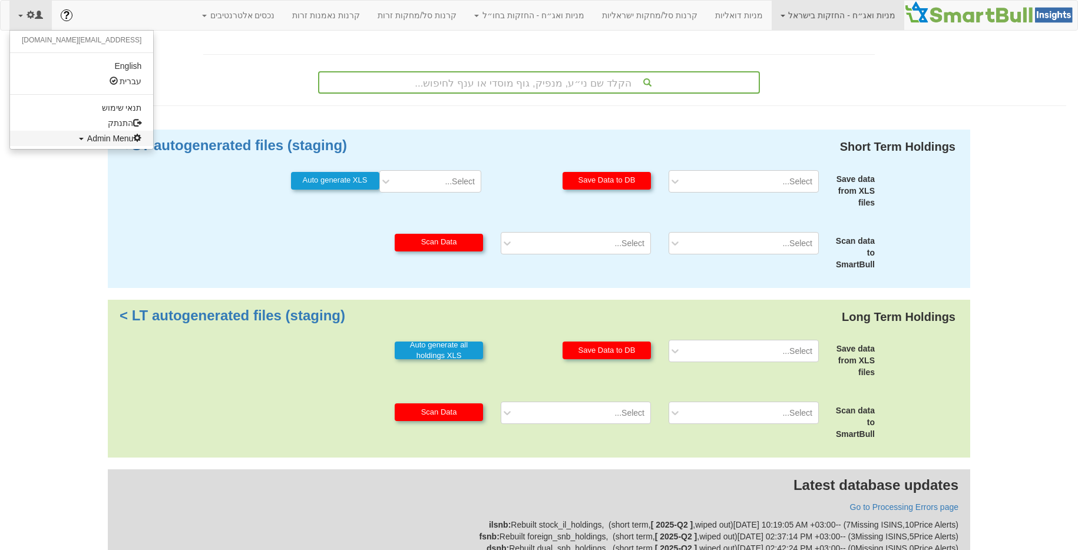
click at [87, 138] on span "Admin Menu" at bounding box center [114, 138] width 55 height 9
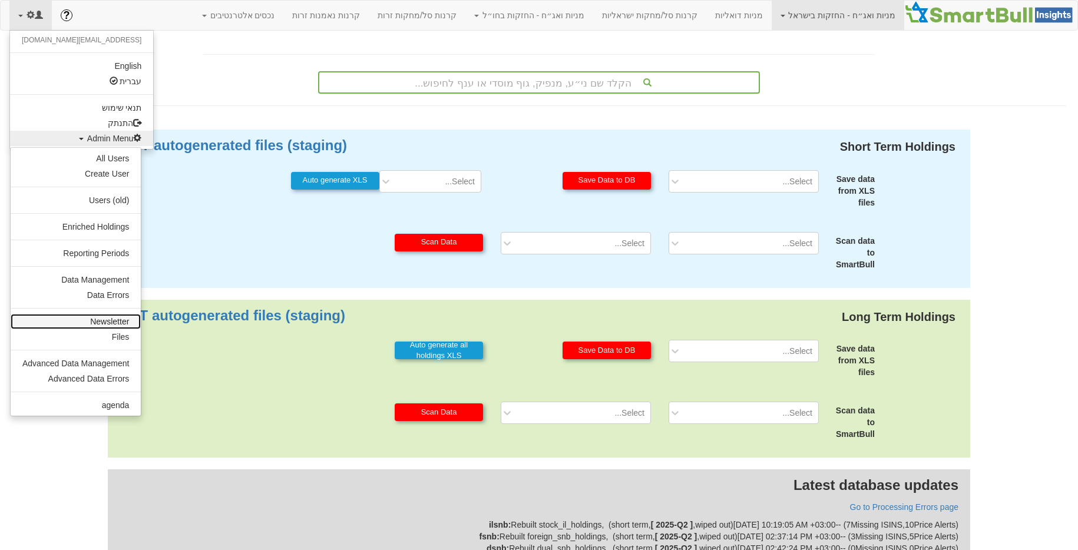
click at [92, 317] on link "Newsletter" at bounding box center [76, 321] width 130 height 15
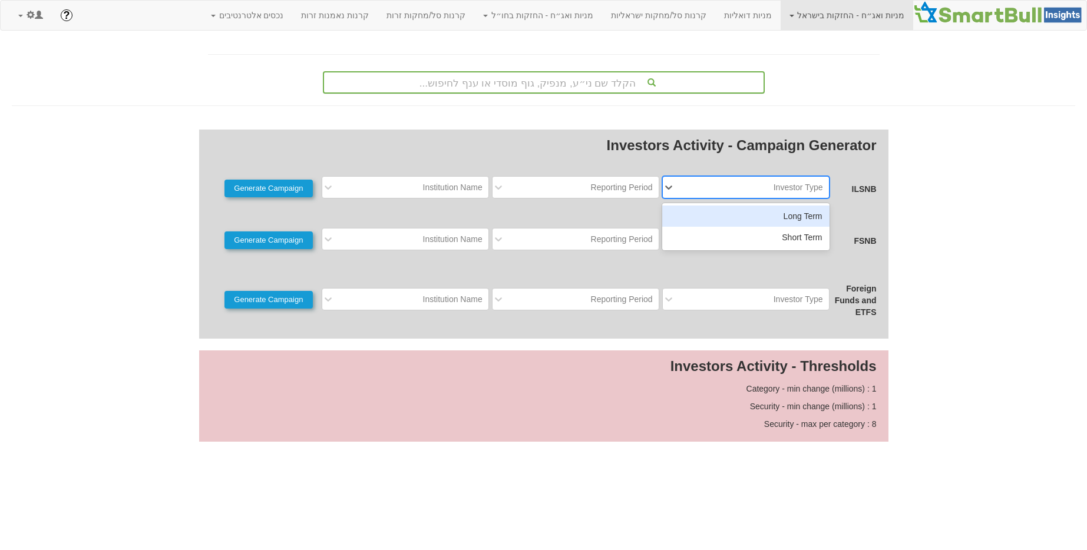
click at [790, 181] on div "Investor Type" at bounding box center [797, 187] width 49 height 12
click at [787, 211] on div "Long Term" at bounding box center [745, 216] width 167 height 21
click at [631, 188] on div "Reporting Period" at bounding box center [622, 187] width 62 height 12
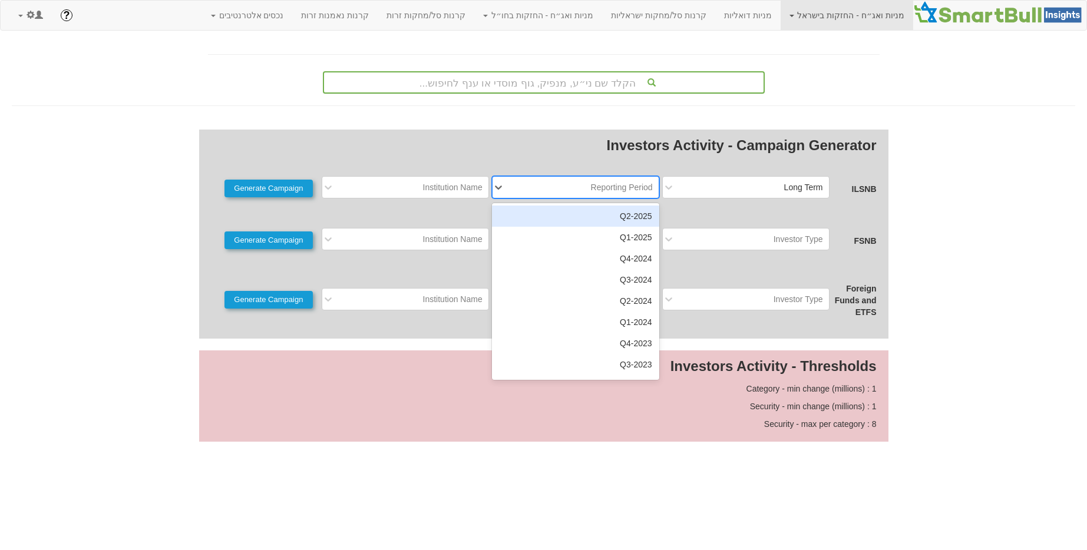
drag, startPoint x: 616, startPoint y: 214, endPoint x: 545, endPoint y: 202, distance: 72.3
click at [616, 214] on div "2025-Q2" at bounding box center [575, 216] width 167 height 21
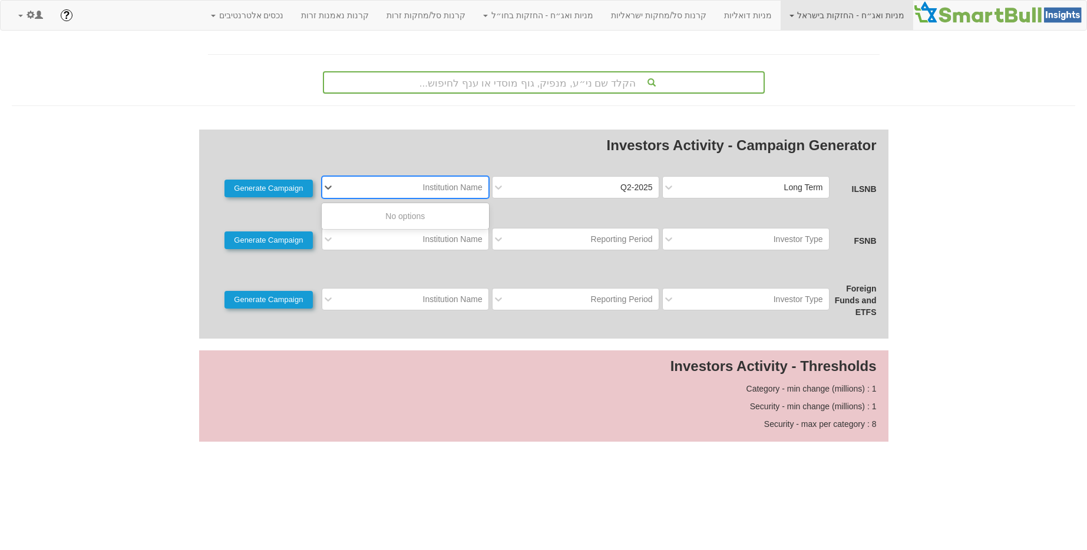
click at [444, 187] on div "Institution Name" at bounding box center [452, 187] width 59 height 12
type input "מנורה"
click at [445, 243] on div "מנורה" at bounding box center [405, 237] width 167 height 21
click at [310, 193] on button "Generate Campaign" at bounding box center [268, 189] width 88 height 18
